Goal: Task Accomplishment & Management: Manage account settings

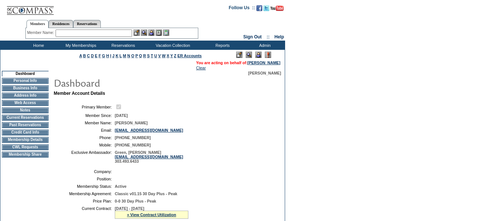
click at [43, 120] on td "Current Reservations" at bounding box center [25, 117] width 47 height 6
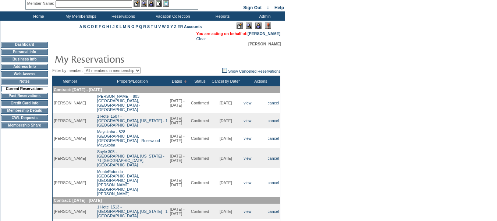
scroll to position [74, 0]
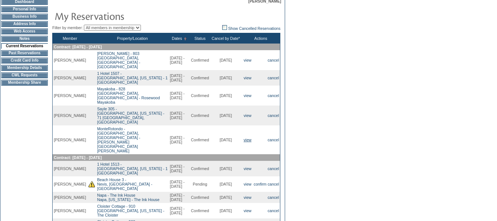
click at [245, 137] on link "view" at bounding box center [248, 139] width 8 height 4
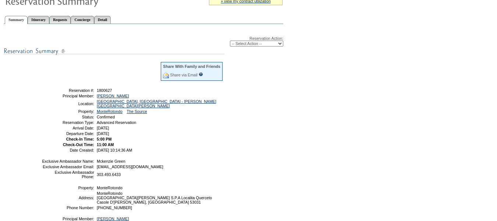
scroll to position [74, 0]
drag, startPoint x: 152, startPoint y: 149, endPoint x: 54, endPoint y: 93, distance: 112.8
click at [54, 93] on tbody "Share With Family and Friends Share via Email Share Reservation Information Ple…" at bounding box center [133, 106] width 182 height 91
copy tbody "Reservation #: 1800627 Principal Member: [GEOGRAPHIC_DATA][PERSON_NAME] Locatio…"
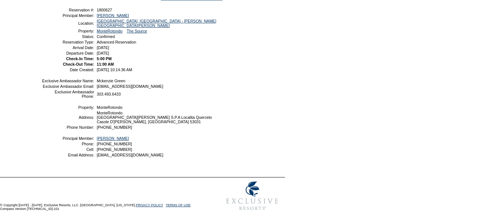
scroll to position [173, 0]
drag, startPoint x: 138, startPoint y: 152, endPoint x: 98, endPoint y: 156, distance: 39.9
click at [98, 156] on table "Exclusive Ambassador Name: Mckenzie Green Exclusive Ambassador Email: [EMAIL_AD…" at bounding box center [132, 117] width 184 height 81
copy span "[EMAIL_ADDRESS][DOMAIN_NAME]"
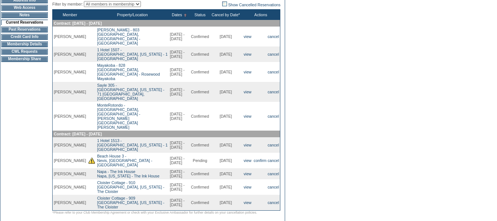
scroll to position [110, 0]
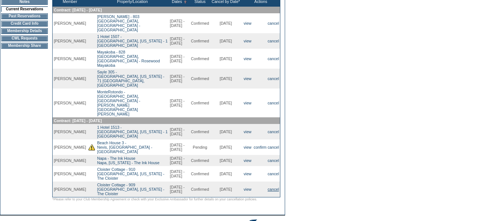
click at [275, 187] on link "cancel" at bounding box center [273, 189] width 11 height 4
